Goal: Navigation & Orientation: Understand site structure

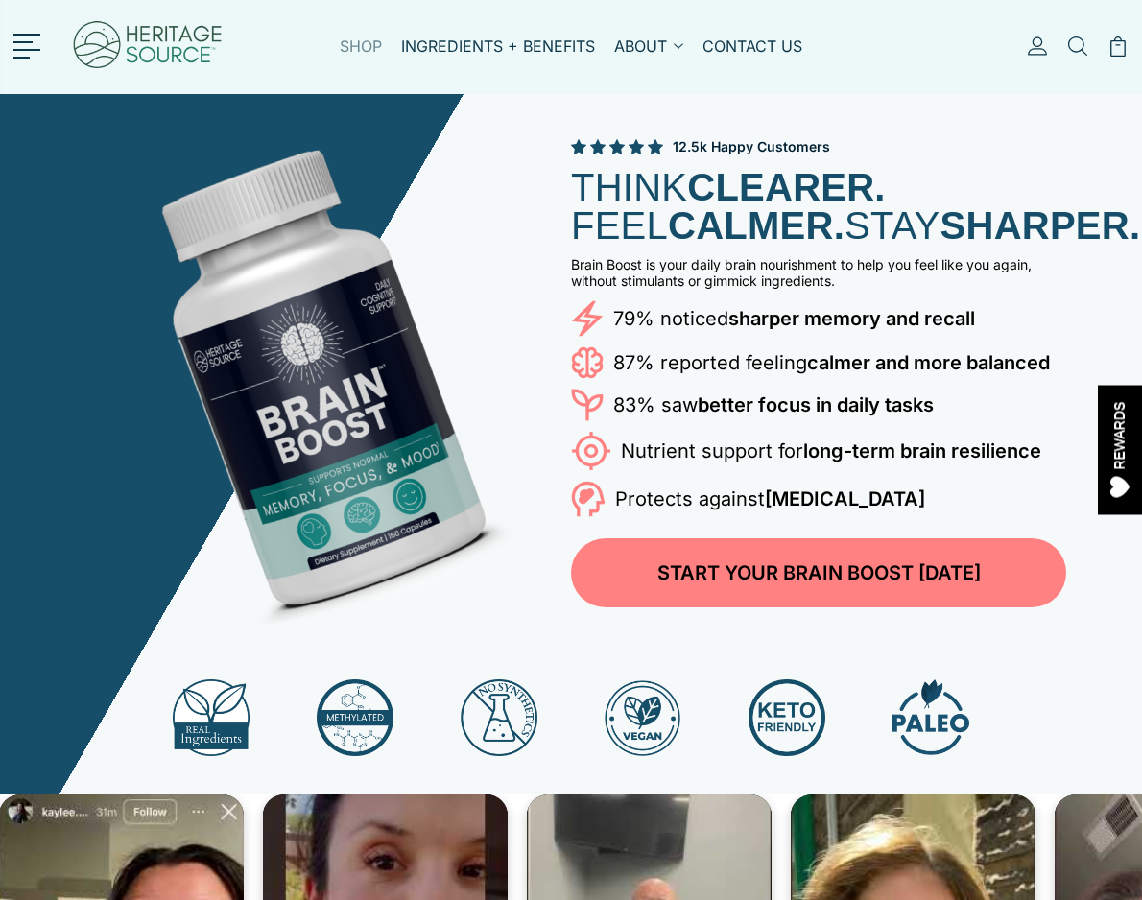
click at [346, 53] on link "SHOP" at bounding box center [361, 58] width 42 height 44
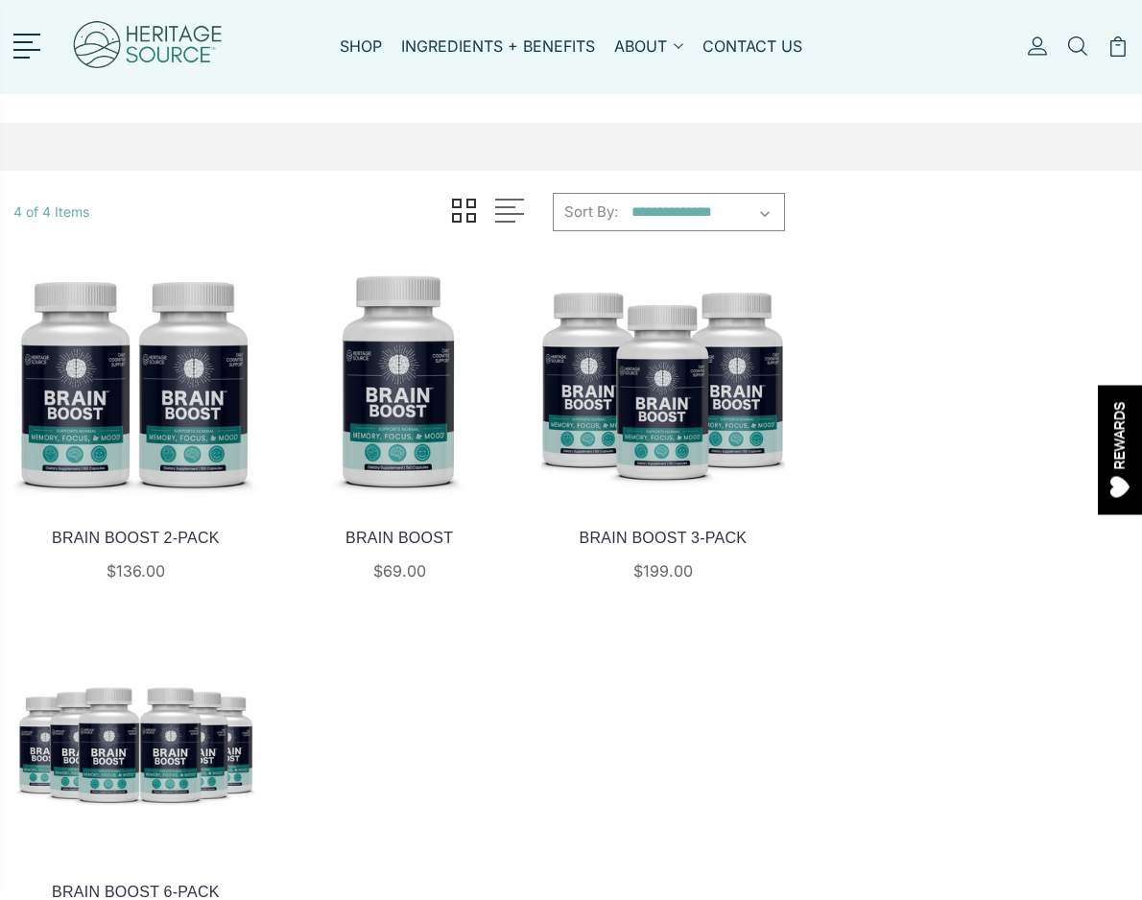
click at [392, 334] on img at bounding box center [399, 382] width 245 height 245
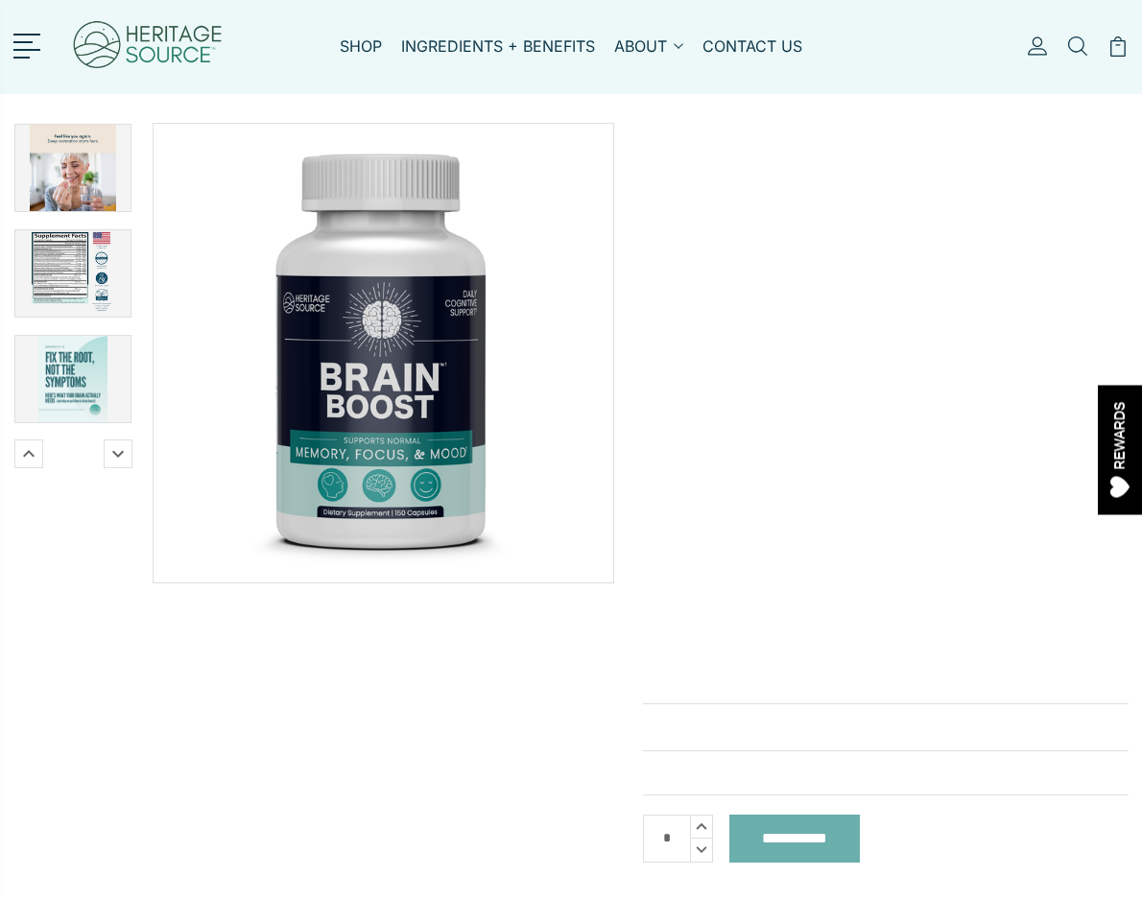
click at [155, 53] on img at bounding box center [148, 47] width 154 height 75
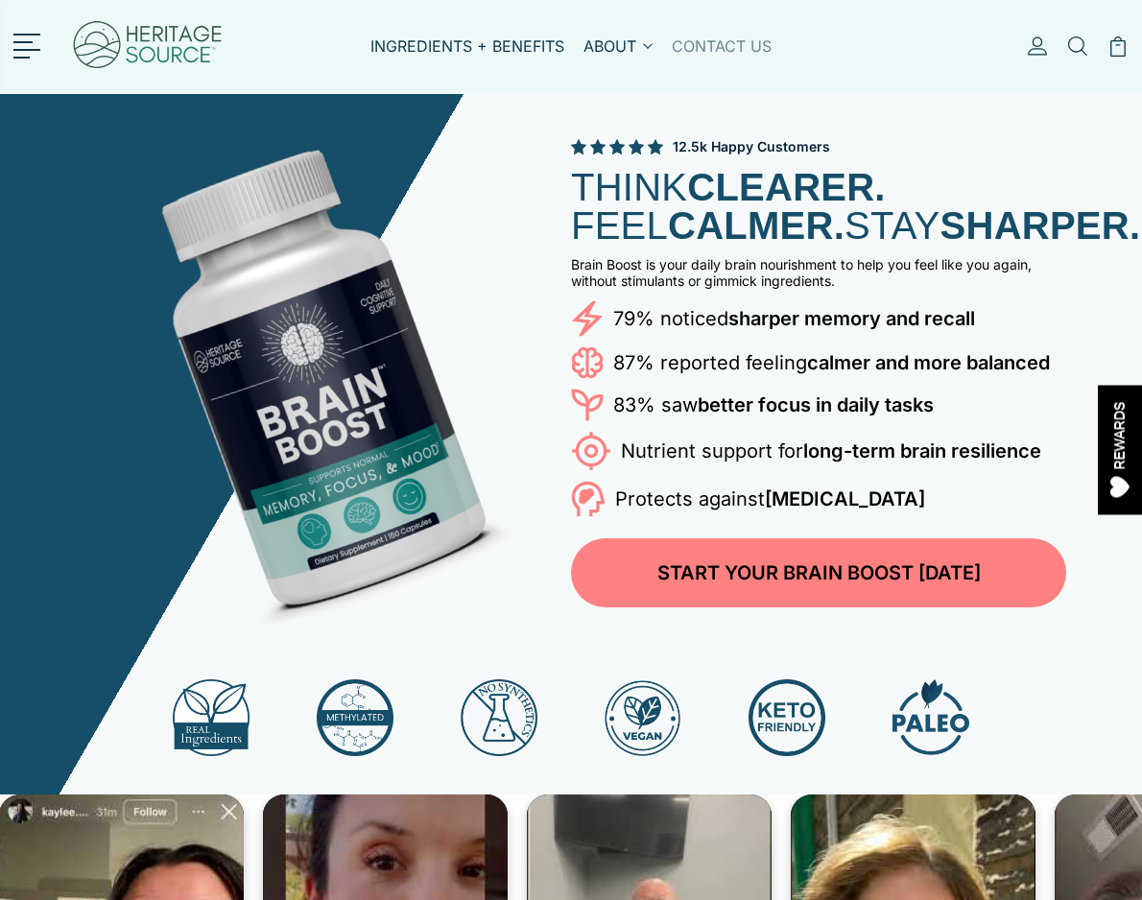
click at [717, 47] on link "CONTACT US" at bounding box center [722, 58] width 100 height 44
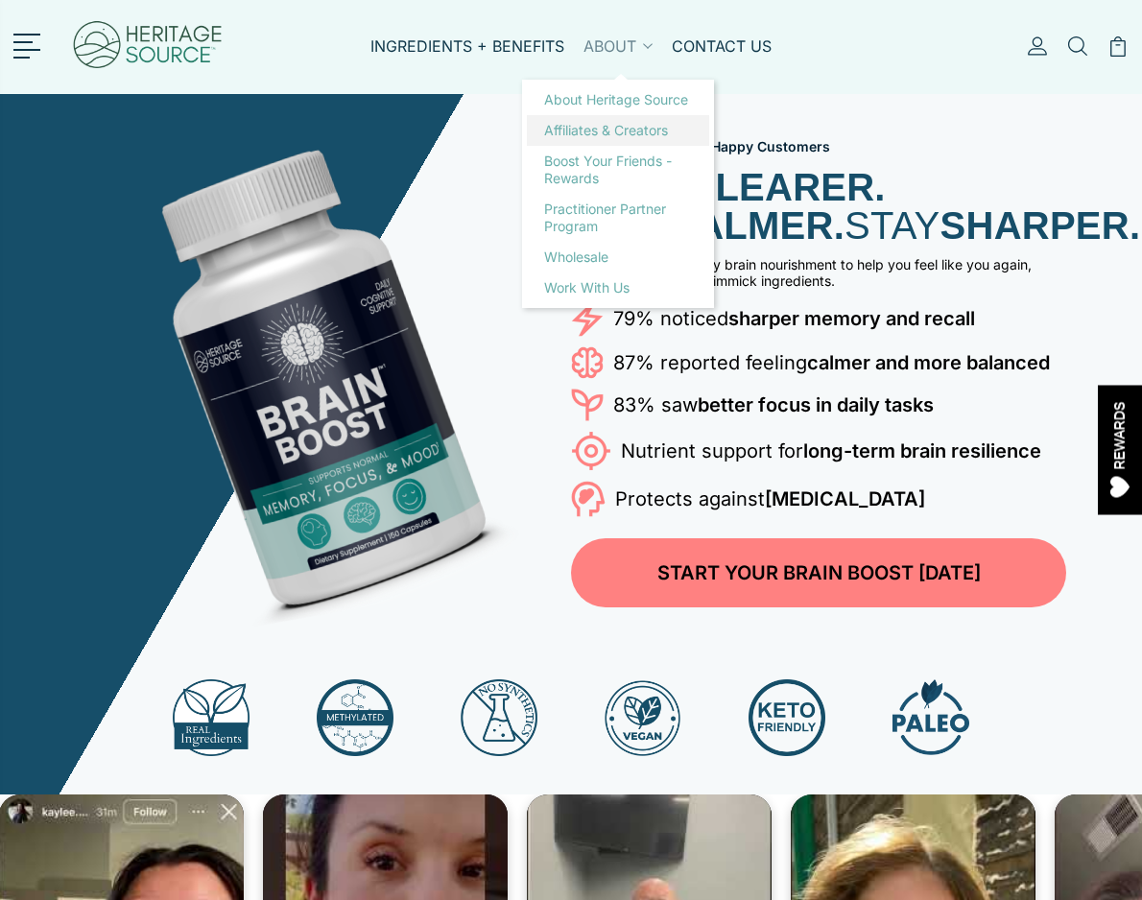
click at [603, 130] on link "Affiliates & Creators" at bounding box center [618, 130] width 182 height 31
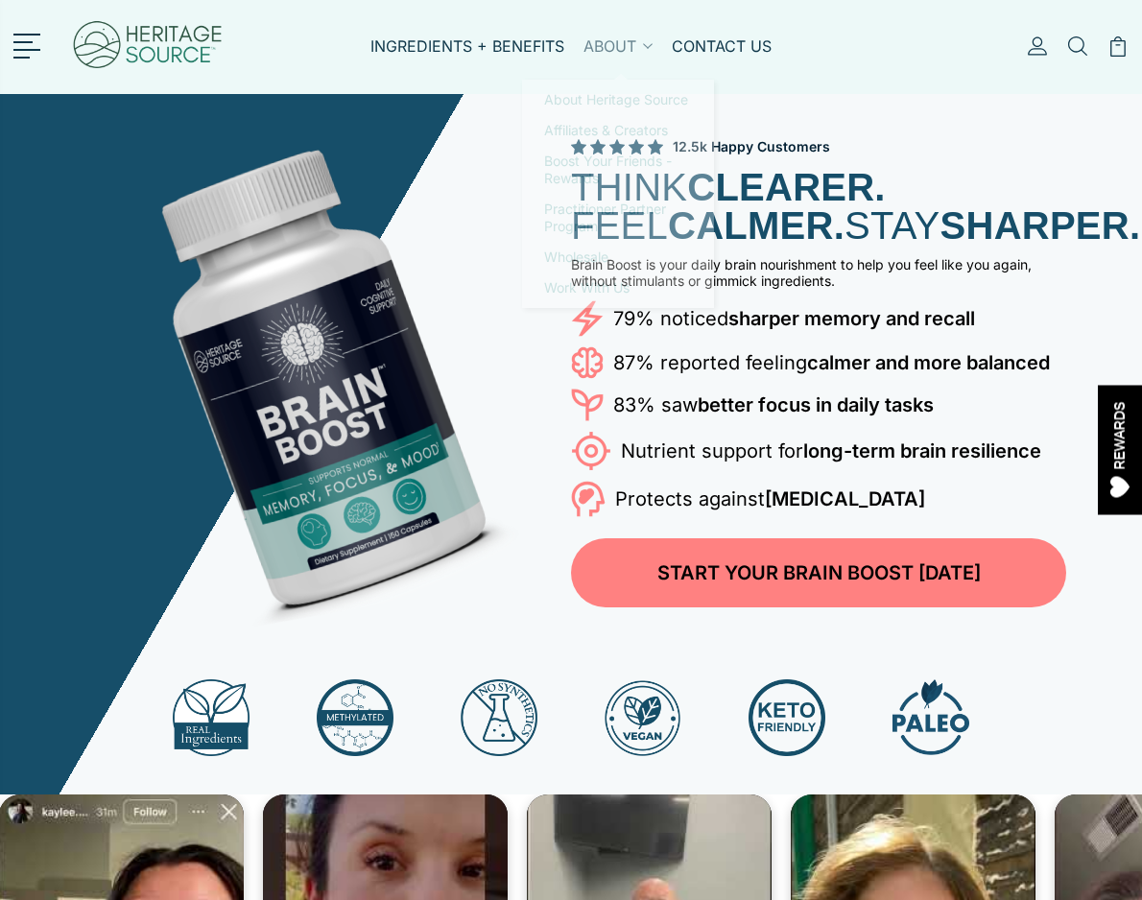
click at [606, 50] on link "ABOUT" at bounding box center [617, 58] width 69 height 44
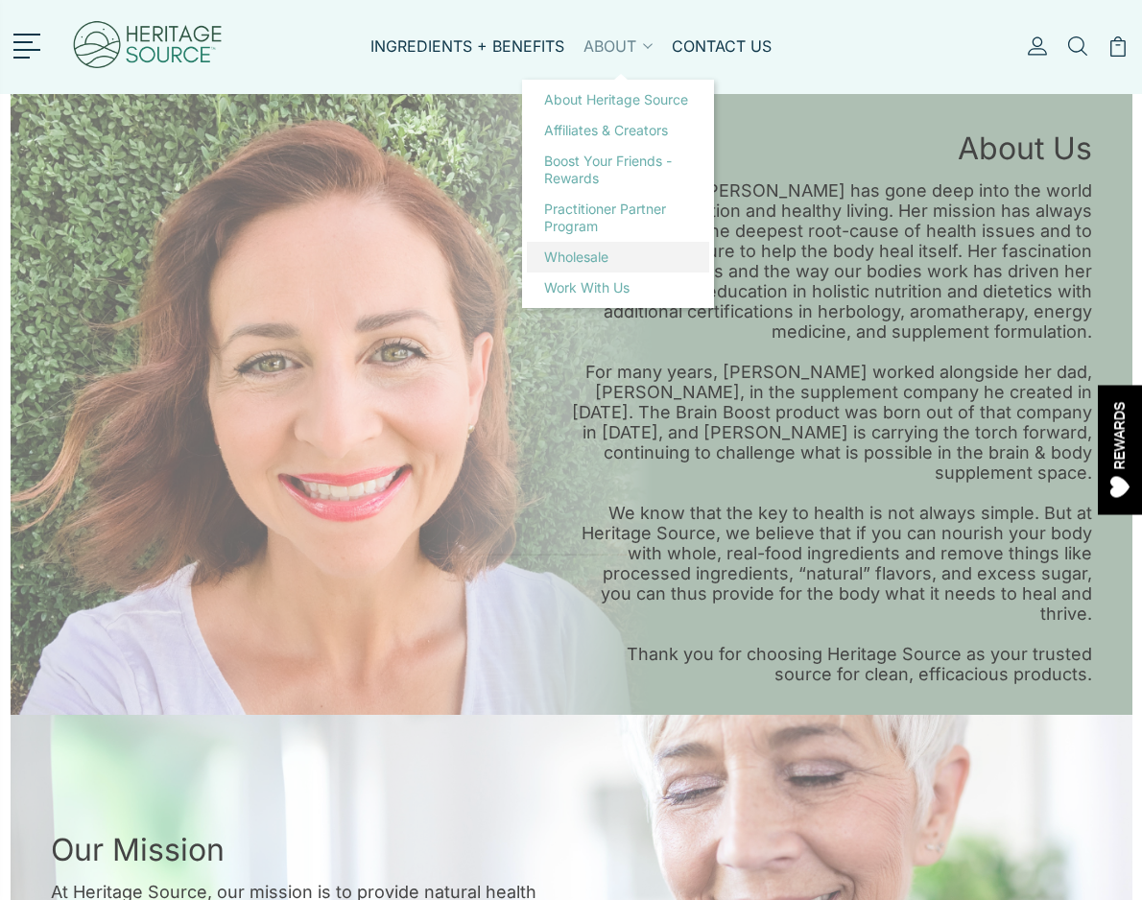
click at [563, 253] on link "Wholesale" at bounding box center [618, 257] width 182 height 31
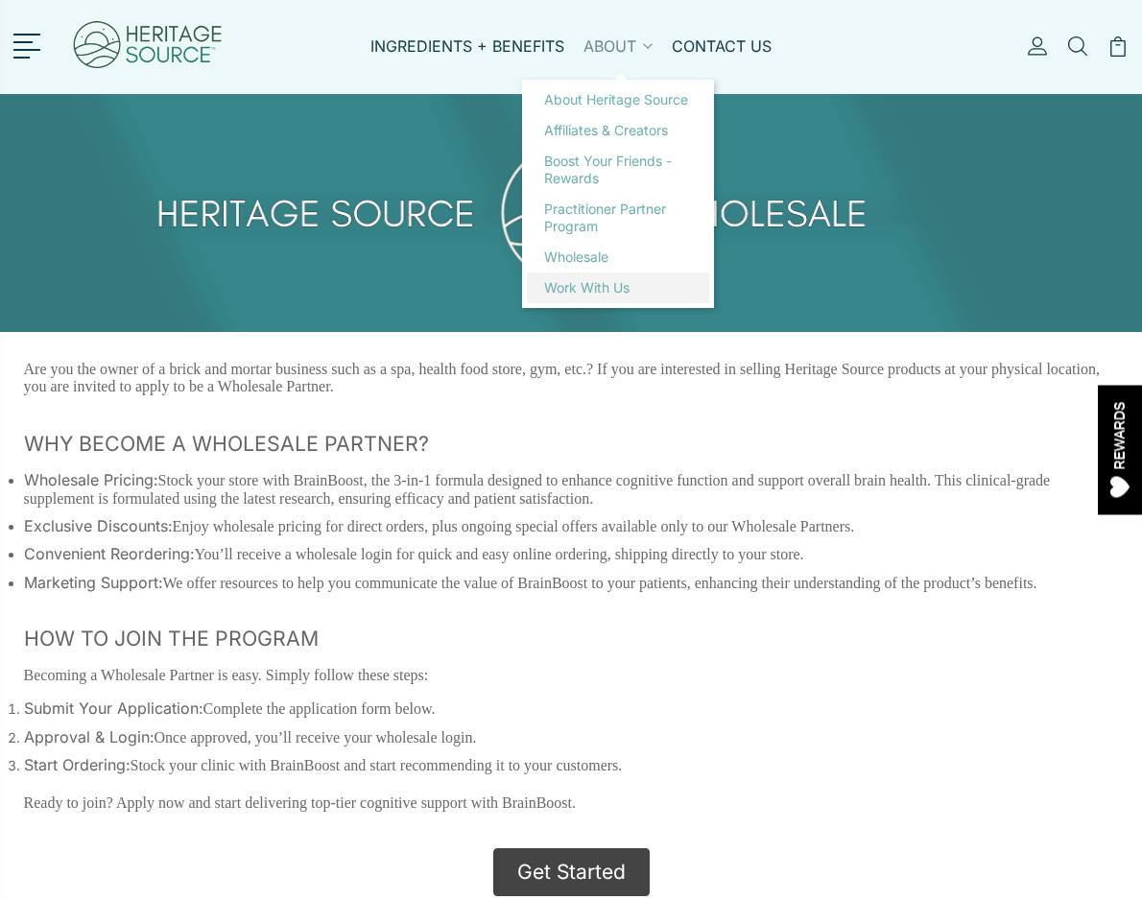
click at [572, 287] on link "Work with Us" at bounding box center [618, 288] width 182 height 31
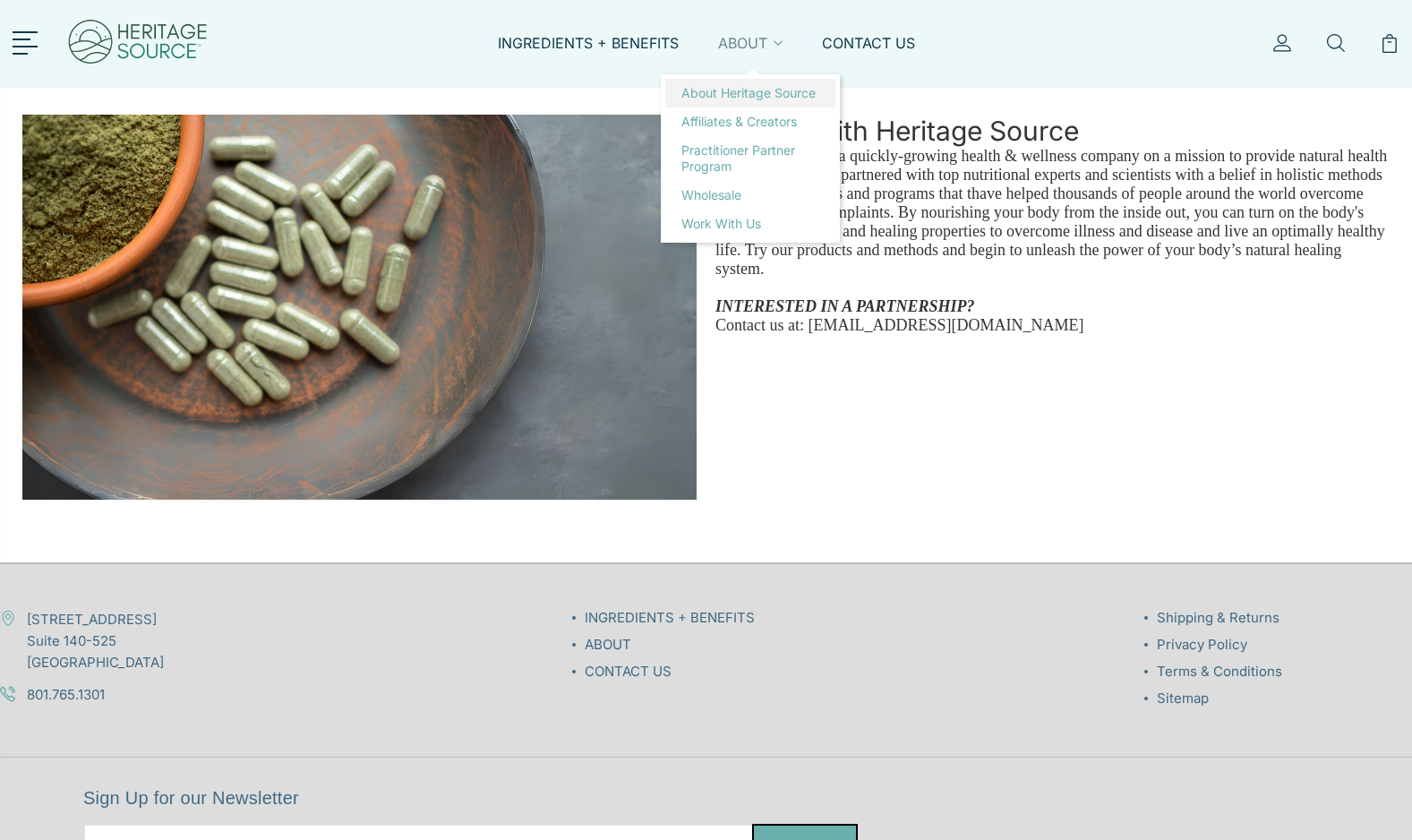
click at [725, 94] on link "About Heritage Source" at bounding box center [750, 92] width 170 height 29
